Goal: Information Seeking & Learning: Learn about a topic

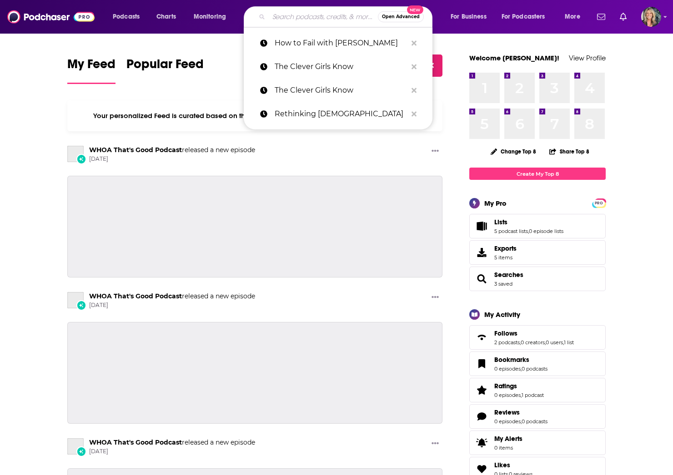
click at [281, 21] on input "Search podcasts, credits, & more..." at bounding box center [323, 17] width 109 height 15
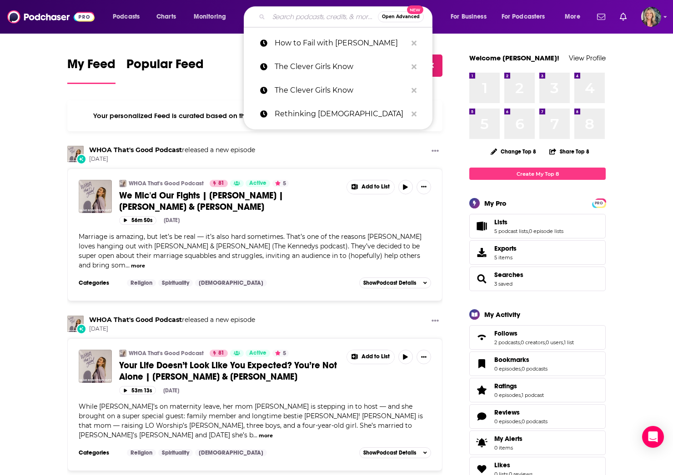
paste input "Get Real with [PERSON_NAME]"
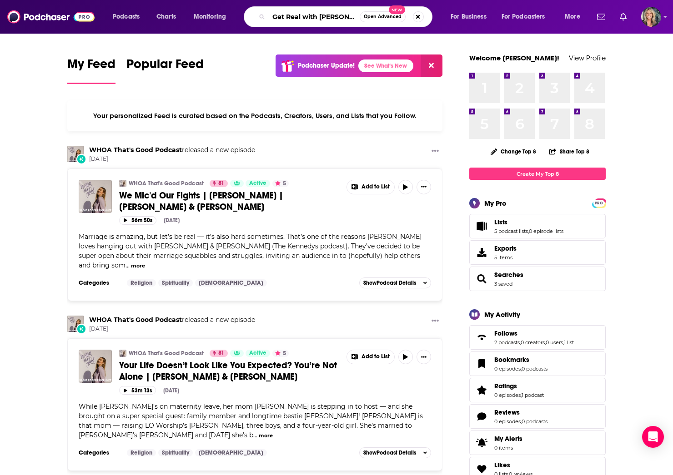
type input "Get Real with [PERSON_NAME]"
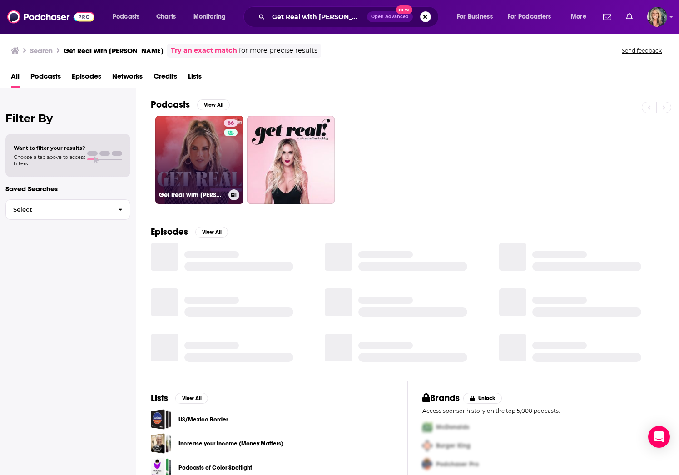
click at [210, 176] on link "66 Get Real with [PERSON_NAME]" at bounding box center [199, 160] width 88 height 88
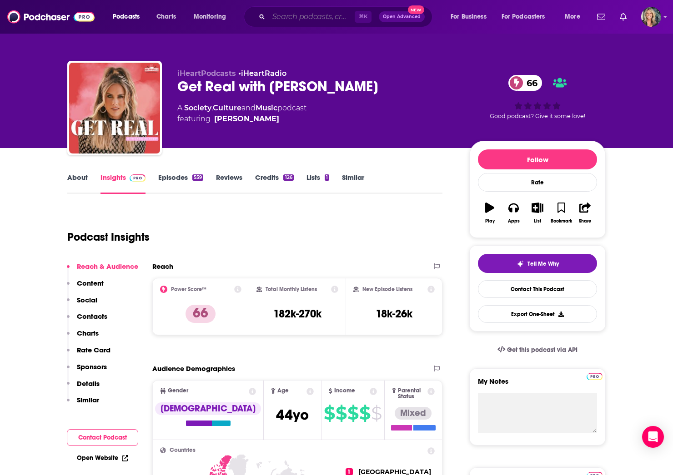
click at [280, 19] on input "Search podcasts, credits, & more..." at bounding box center [312, 17] width 86 height 15
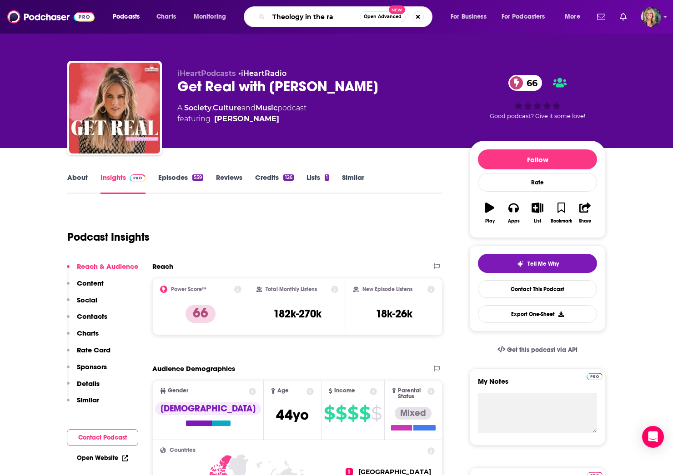
type input "Theology in the raw"
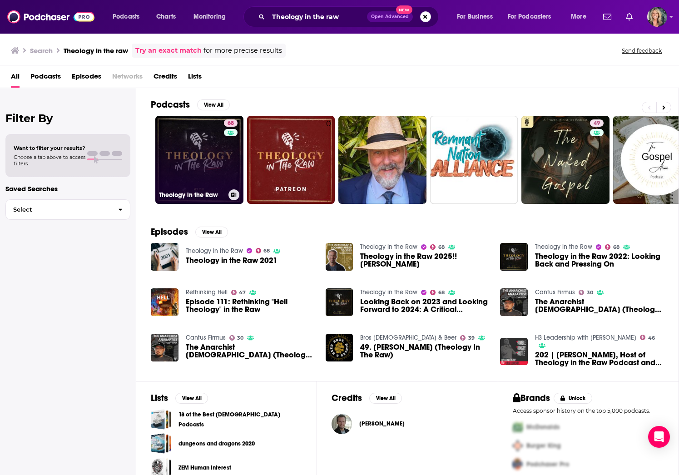
click at [193, 160] on link "68 Theology in the Raw" at bounding box center [199, 160] width 88 height 88
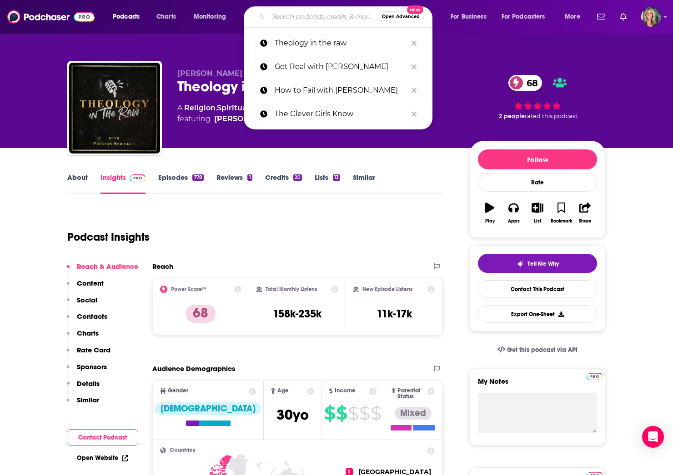
click at [285, 18] on input "Search podcasts, credits, & more..." at bounding box center [323, 17] width 109 height 15
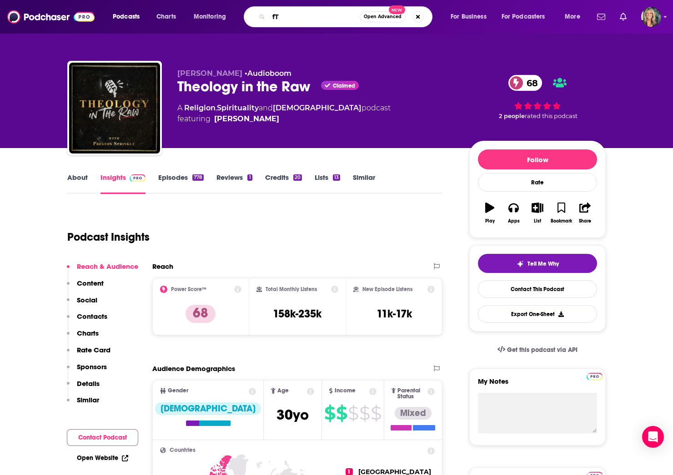
type input "f"
type input "The Lance Wallnau show"
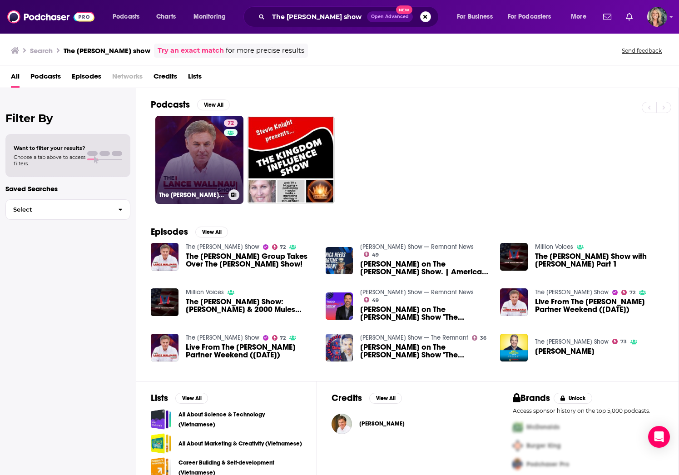
click at [193, 156] on link "72 The Lance Wallnau Show" at bounding box center [199, 160] width 88 height 88
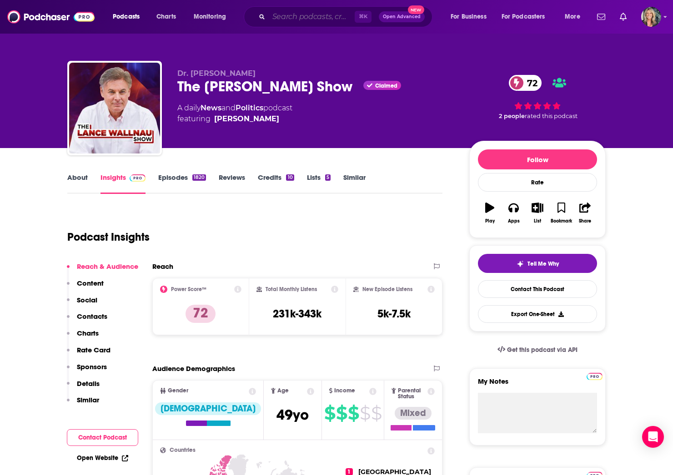
click at [307, 18] on input "Search podcasts, credits, & more..." at bounding box center [312, 17] width 86 height 15
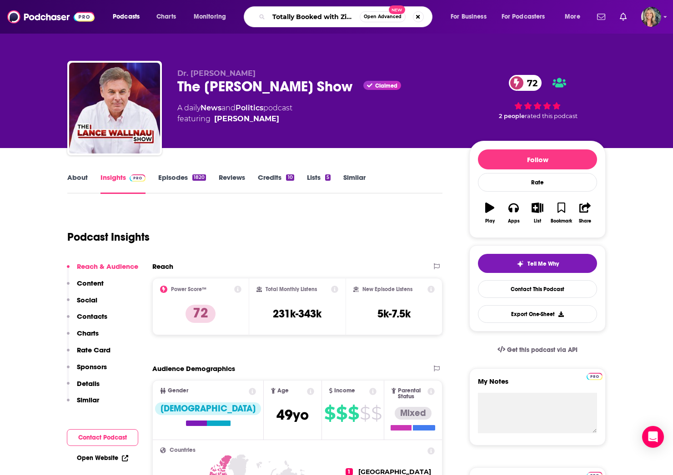
type input "Totally Booked with Zibby"
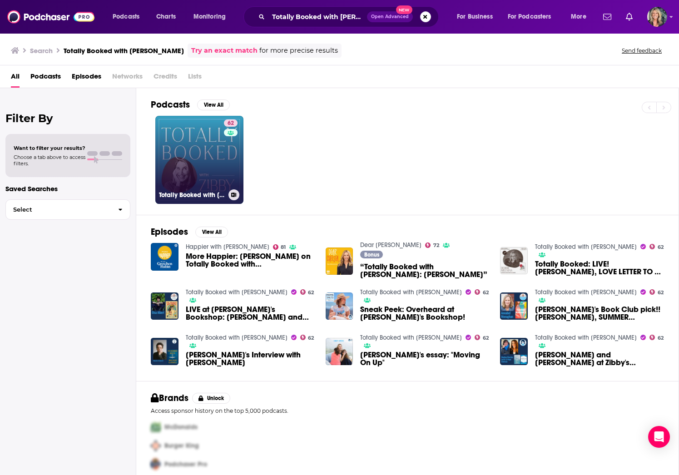
click at [196, 145] on link "62 Totally Booked with Zibby" at bounding box center [199, 160] width 88 height 88
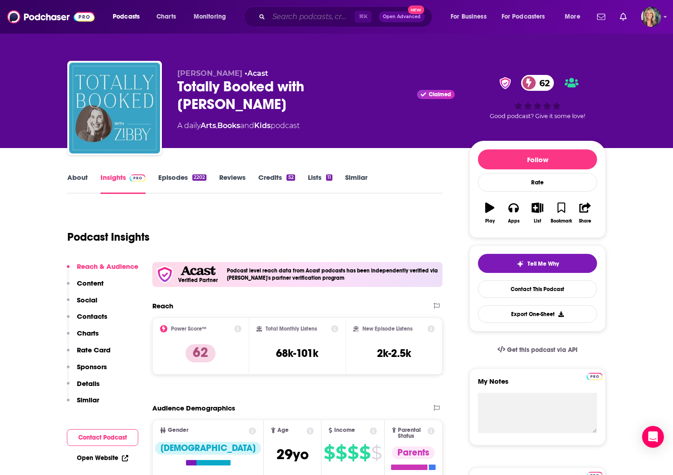
click at [329, 19] on input "Search podcasts, credits, & more..." at bounding box center [312, 17] width 86 height 15
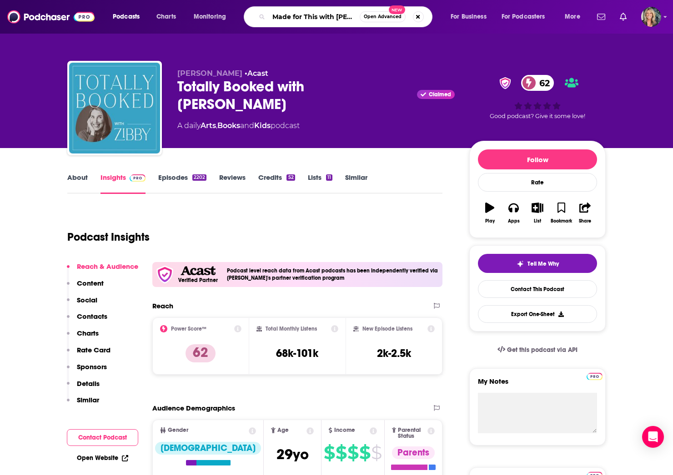
type input "Made for This with Jennie Allen"
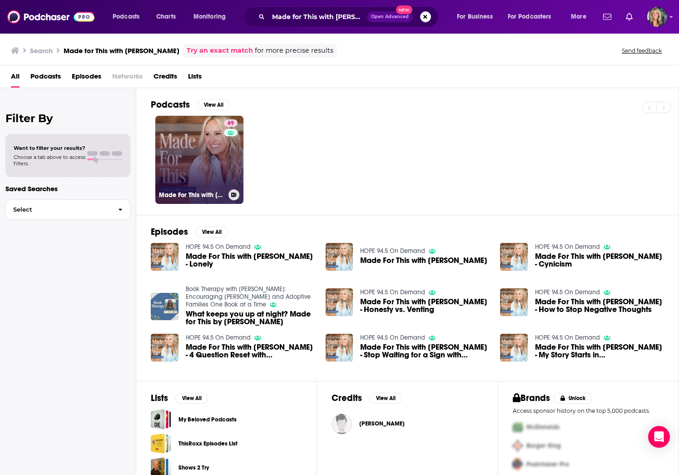
click at [203, 154] on link "69 Made For This with Jennie Allen" at bounding box center [199, 160] width 88 height 88
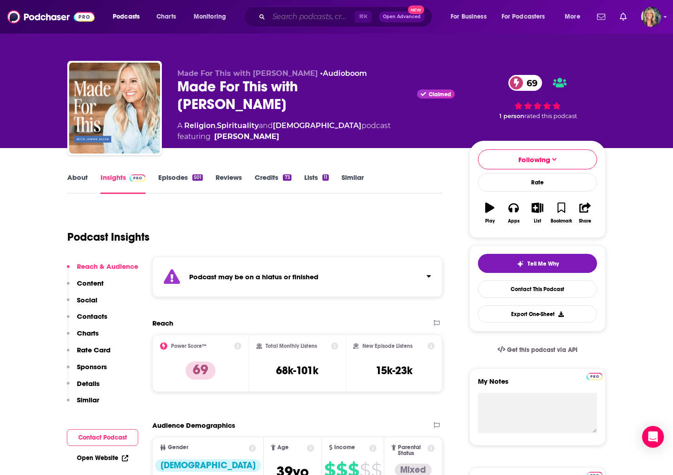
click at [298, 16] on input "Search podcasts, credits, & more..." at bounding box center [312, 17] width 86 height 15
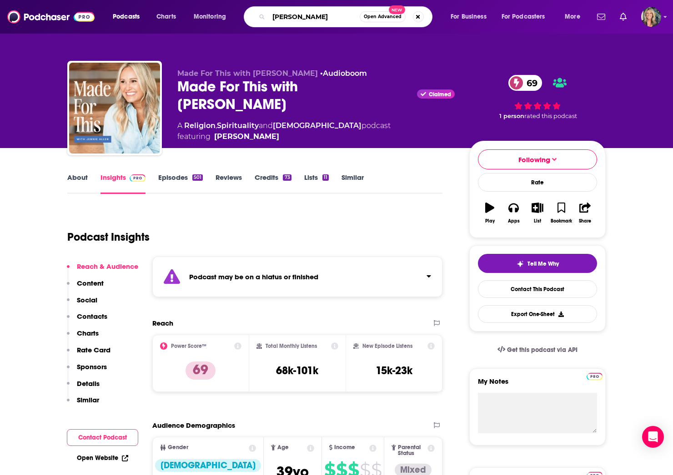
type input "Christy Wright"
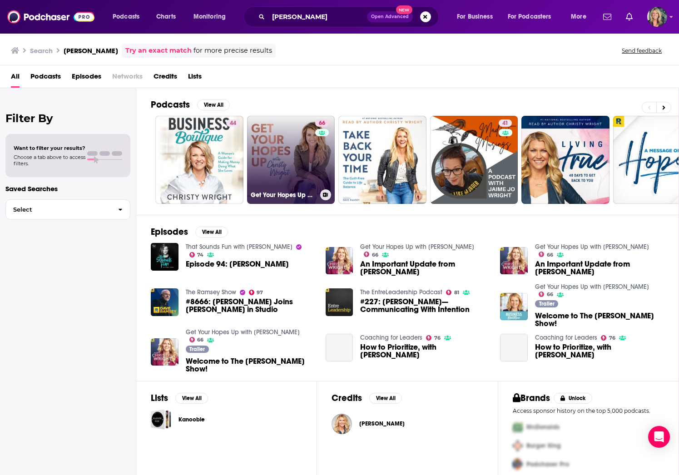
click at [296, 155] on link "66 Get Your Hopes Up with Christy Wright" at bounding box center [291, 160] width 88 height 88
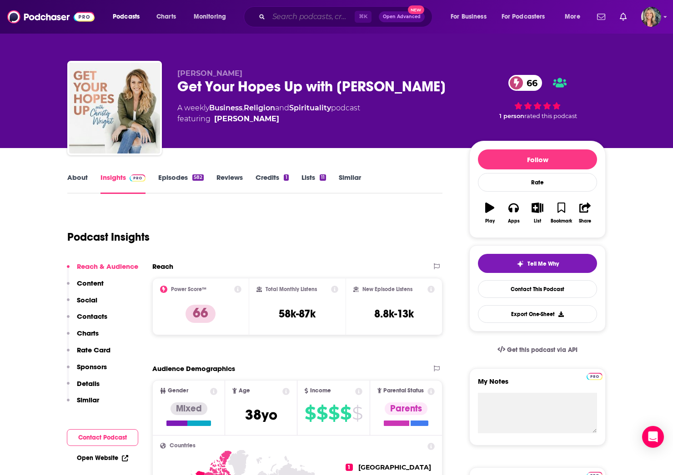
click at [297, 20] on input "Search podcasts, credits, & more..." at bounding box center [312, 17] width 86 height 15
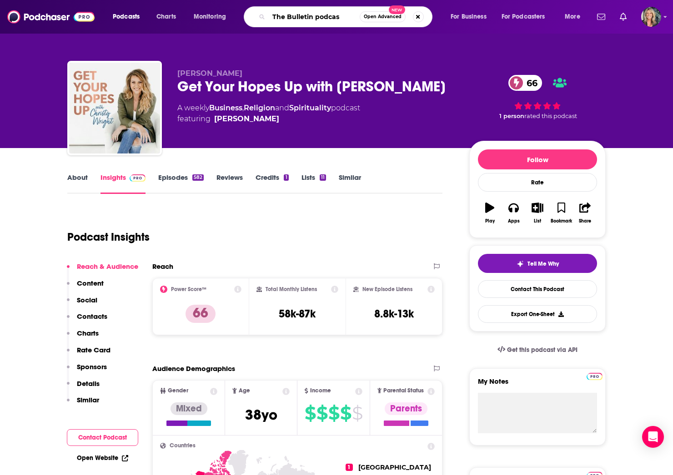
type input "The Bulletin podcast"
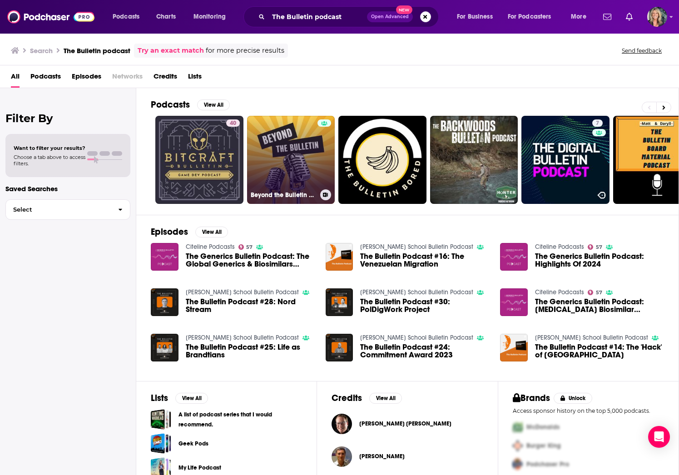
click at [295, 166] on link "Beyond the Bulletin Podcast" at bounding box center [291, 160] width 88 height 88
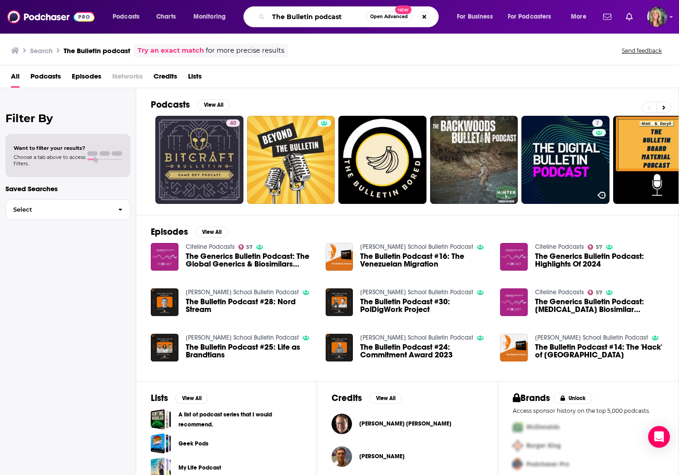
drag, startPoint x: 353, startPoint y: 18, endPoint x: 238, endPoint y: 20, distance: 115.0
click at [238, 20] on div "Podcasts Charts Monitoring The Bulletin podcast Open Advanced New For Business …" at bounding box center [350, 16] width 489 height 21
type input "Revelation Wellness"
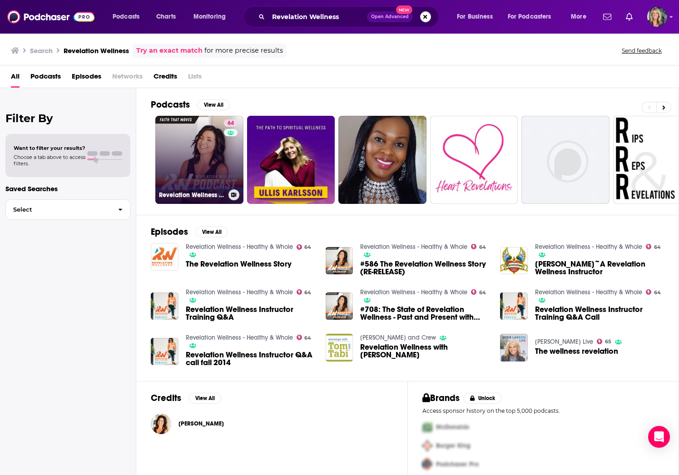
click at [201, 160] on link "64 Revelation Wellness - Healthy & Whole" at bounding box center [199, 160] width 88 height 88
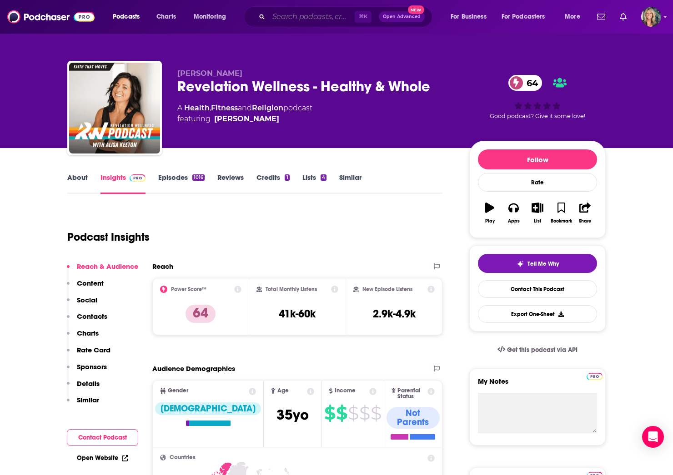
click at [298, 17] on input "Search podcasts, credits, & more..." at bounding box center [312, 17] width 86 height 15
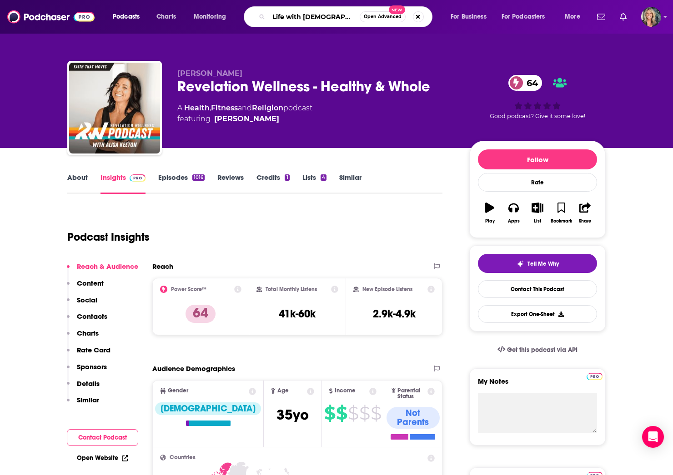
type input "Life with God: A Renovate Podcast"
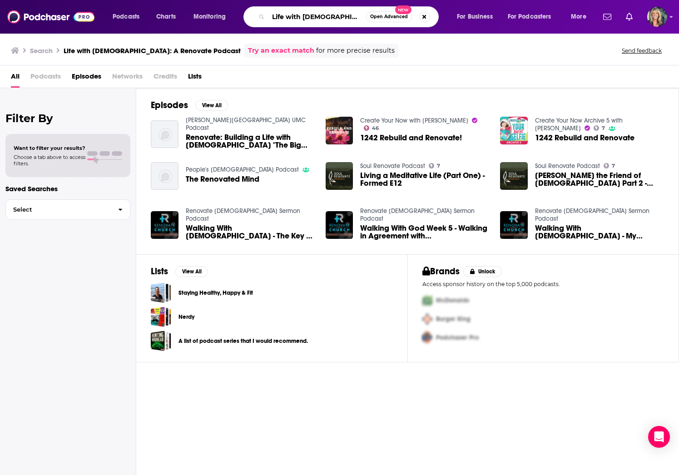
click at [346, 22] on input "Life with God: A Renovate Podcast" at bounding box center [318, 17] width 98 height 15
click at [354, 16] on input "Life with God: A Renovate Podcast" at bounding box center [318, 17] width 98 height 15
type input "Life with God: A Renovare Podcast"
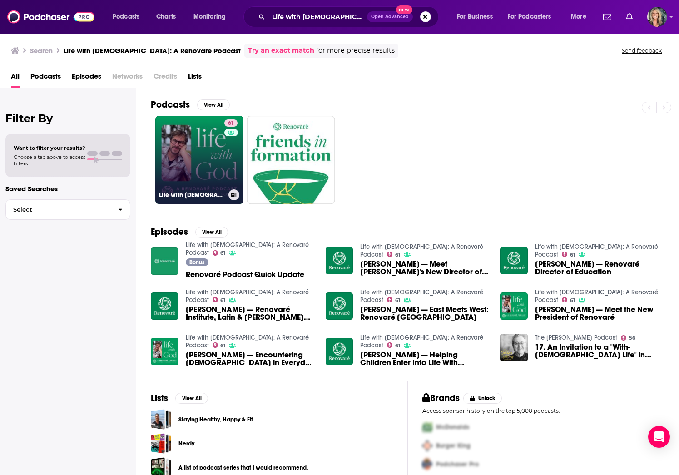
click at [204, 168] on link "61 Life with God: A Renovaré Podcast" at bounding box center [199, 160] width 88 height 88
